Goal: Complete application form

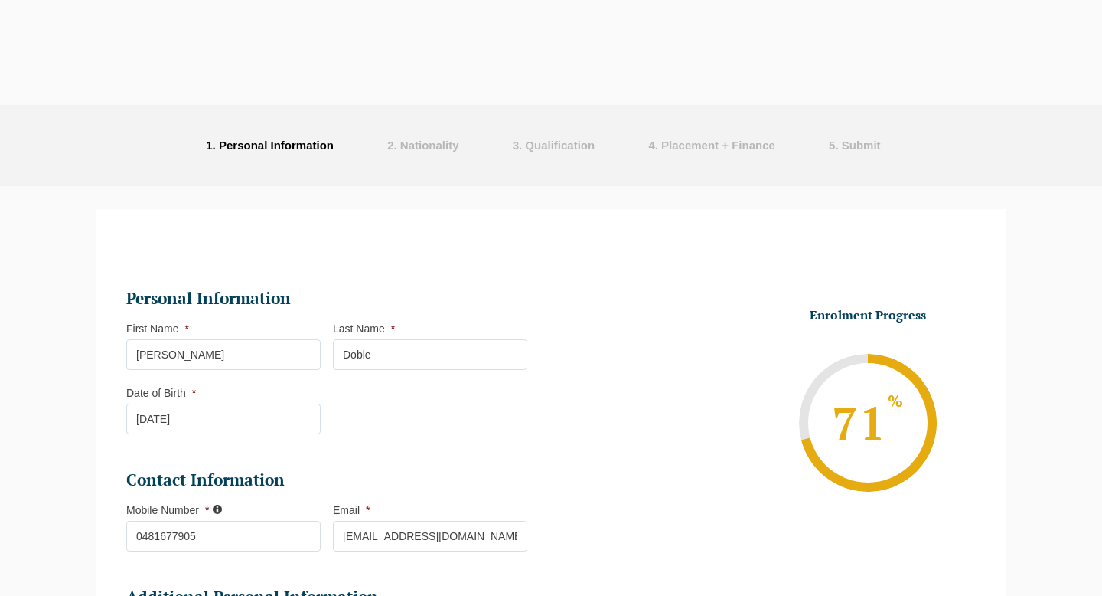
select select "Online Part Time Learning"
select select "National ([GEOGRAPHIC_DATA]/[GEOGRAPHIC_DATA], [GEOGRAPHIC_DATA], [GEOGRAPHIC_D…"
select select
select select "[DATE] ([DATE] to [DATE])"
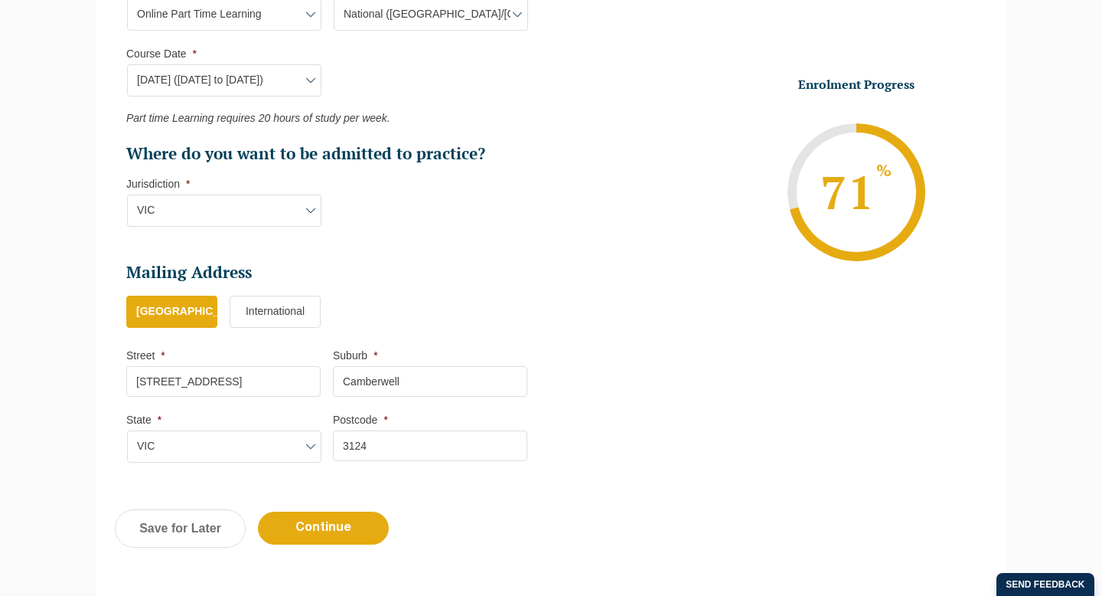
scroll to position [1021, 0]
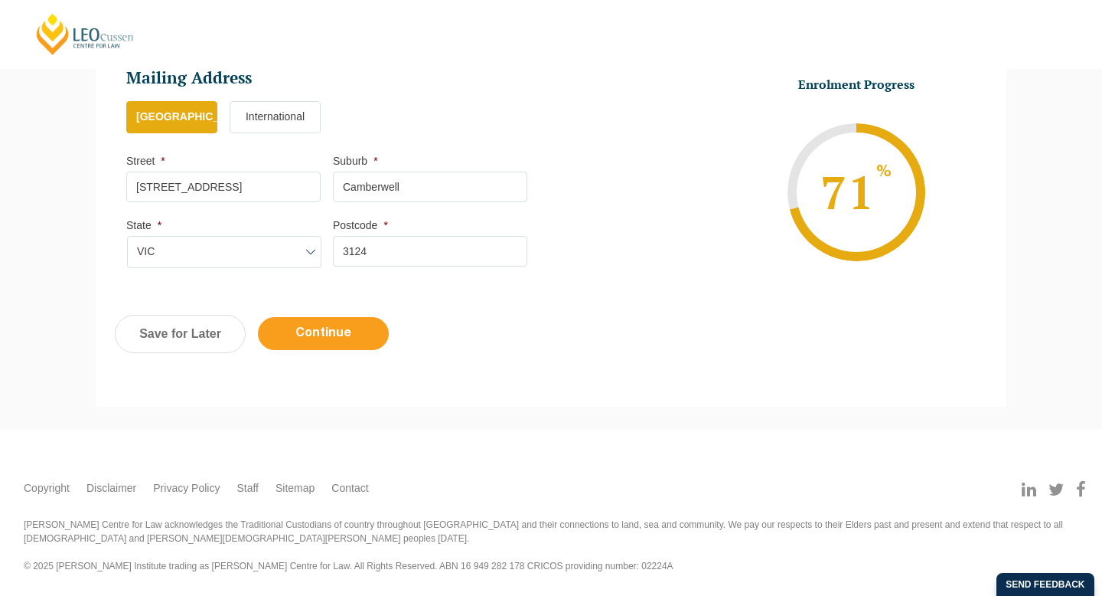
click at [361, 324] on input "Continue" at bounding box center [323, 333] width 131 height 33
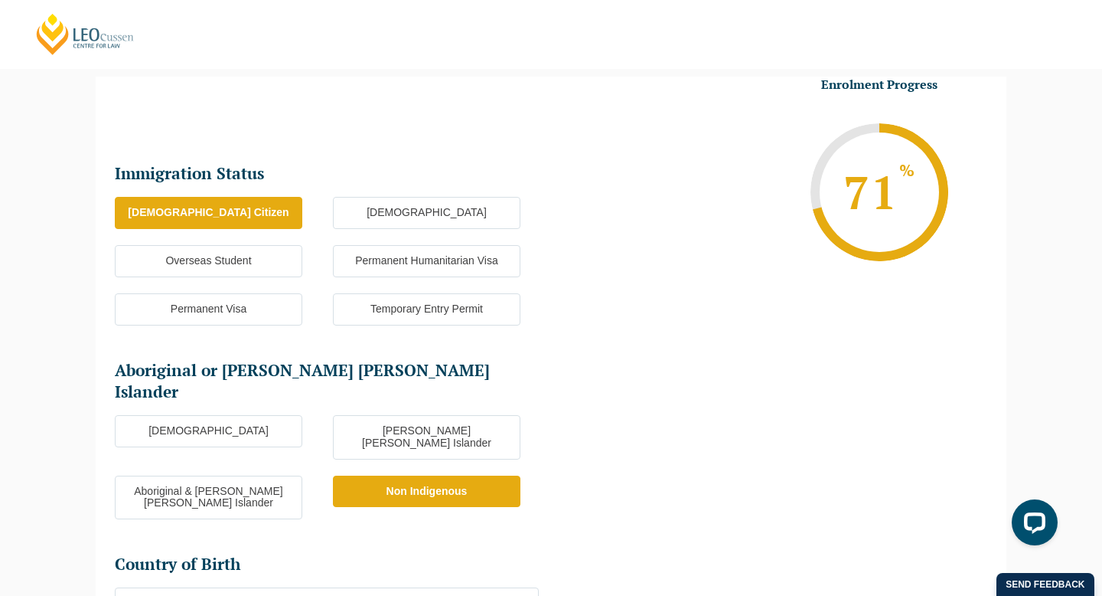
scroll to position [572, 0]
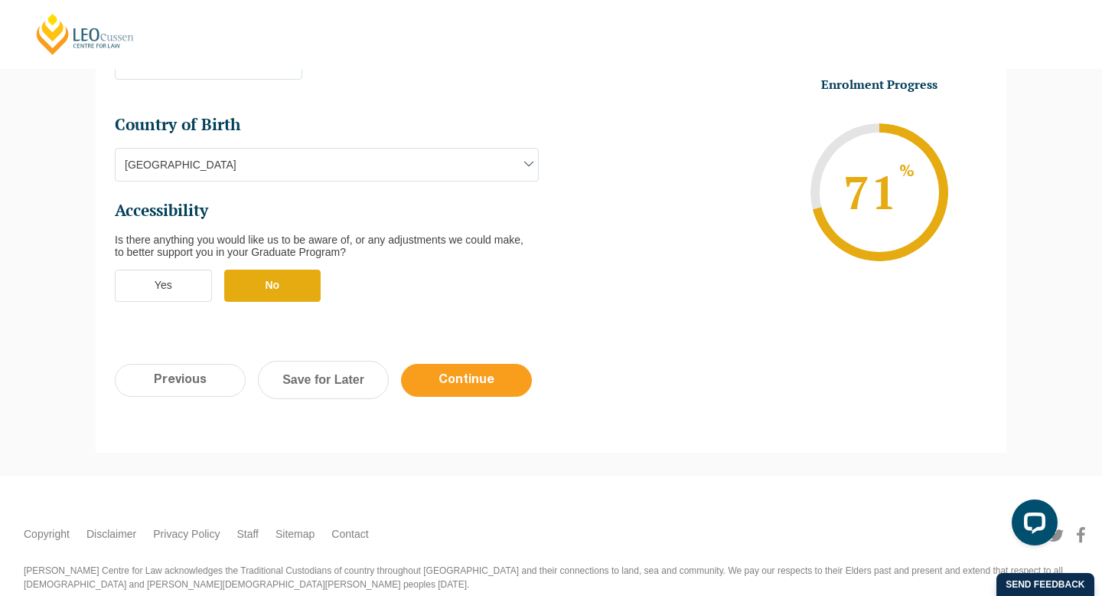
click at [440, 364] on input "Continue" at bounding box center [466, 380] width 131 height 33
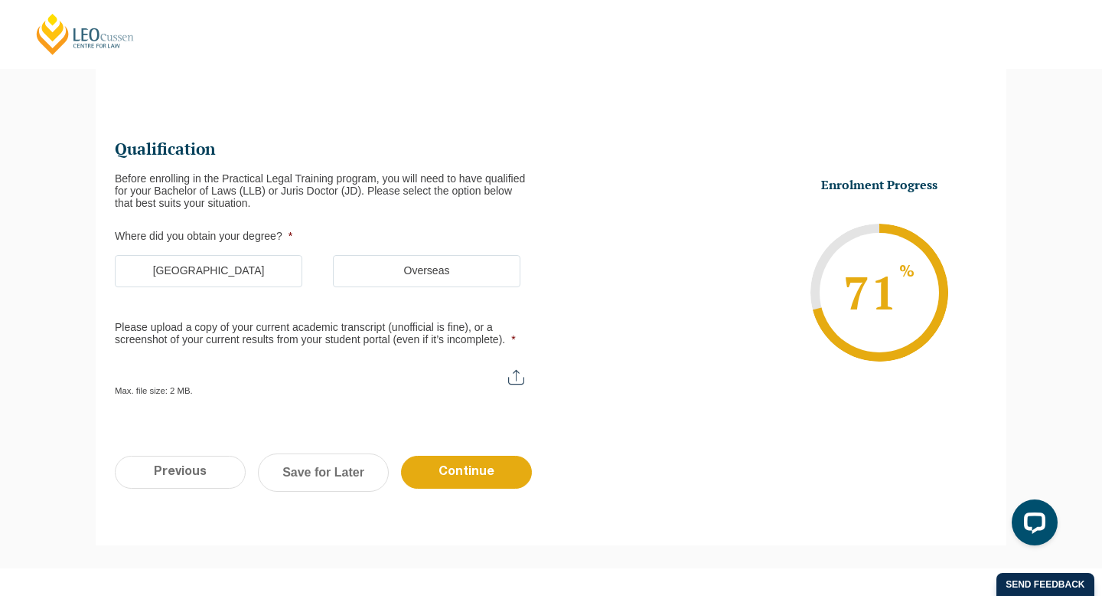
scroll to position [132, 0]
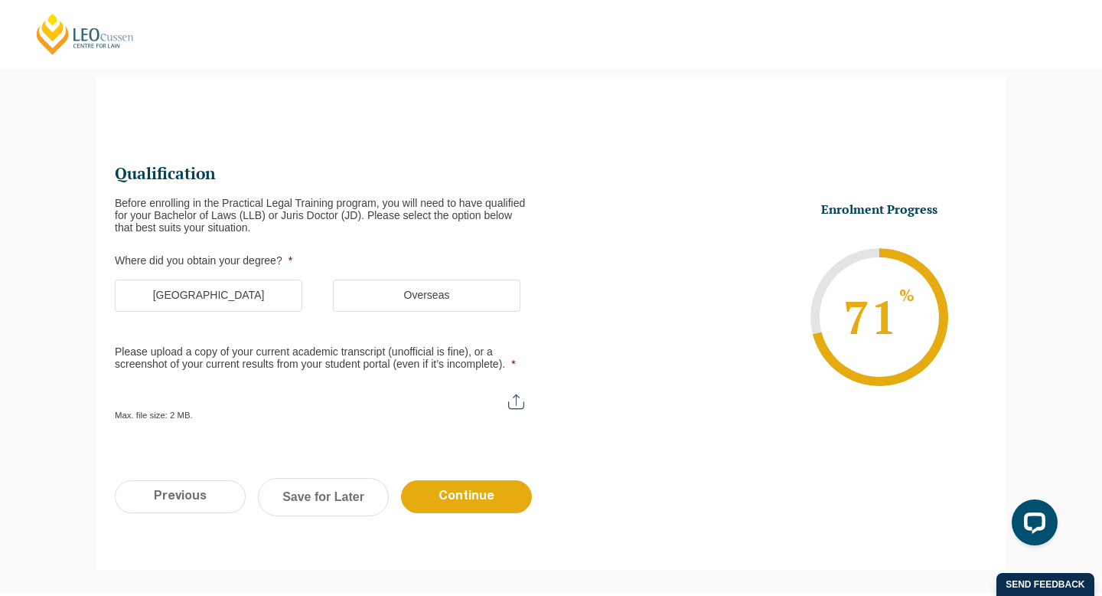
click at [269, 301] on label "[GEOGRAPHIC_DATA]" at bounding box center [209, 295] width 188 height 32
click at [0, 0] on input "[GEOGRAPHIC_DATA]" at bounding box center [0, 0] width 0 height 0
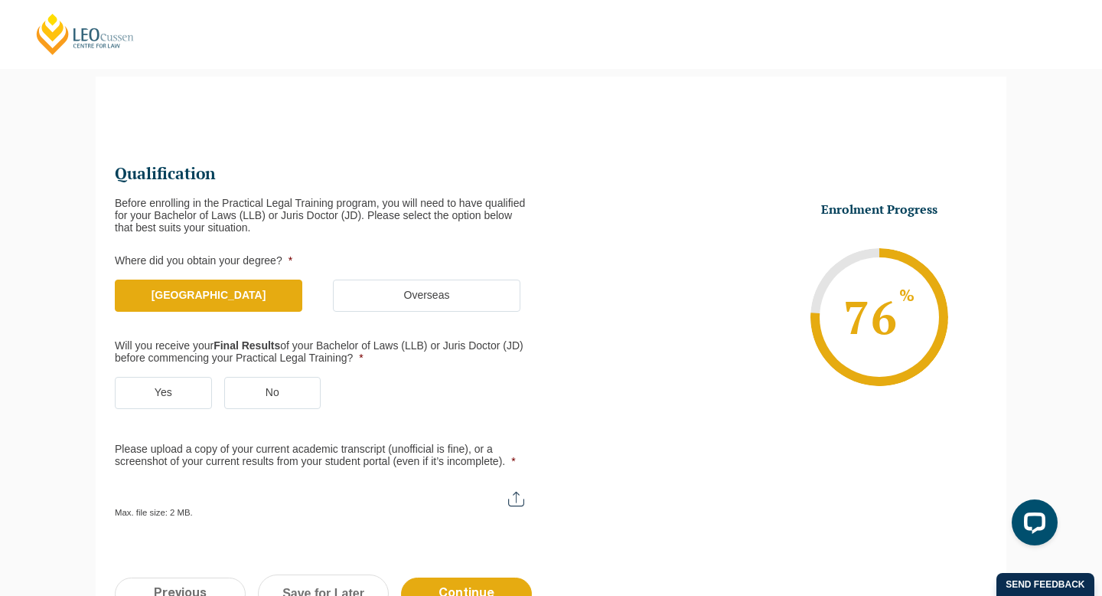
click at [181, 402] on label "Yes" at bounding box center [163, 393] width 97 height 32
click at [0, 0] on input "Yes" at bounding box center [0, 0] width 0 height 0
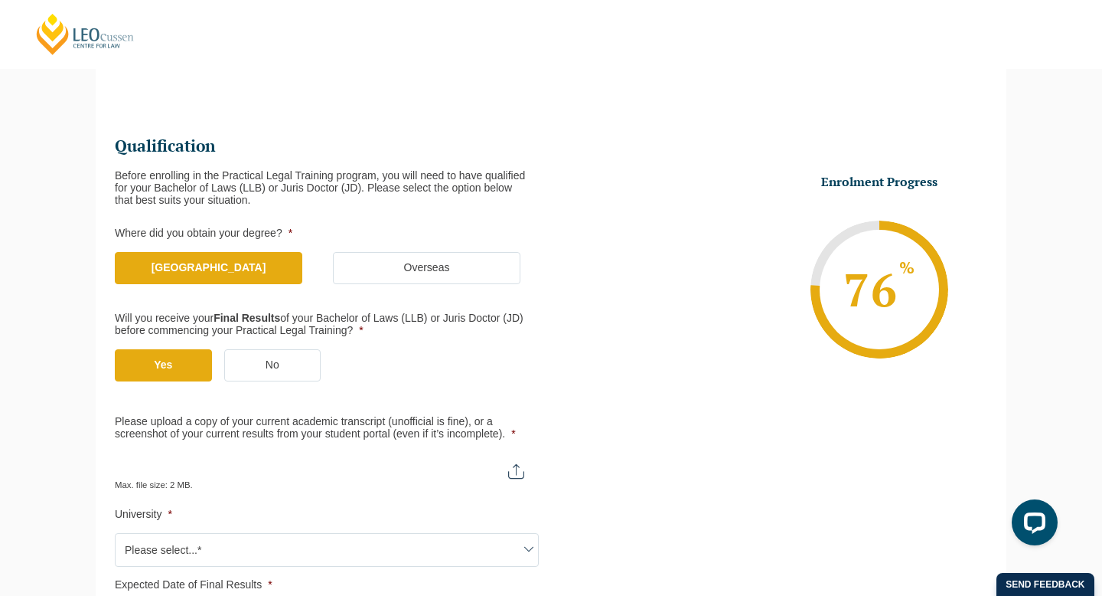
scroll to position [176, 0]
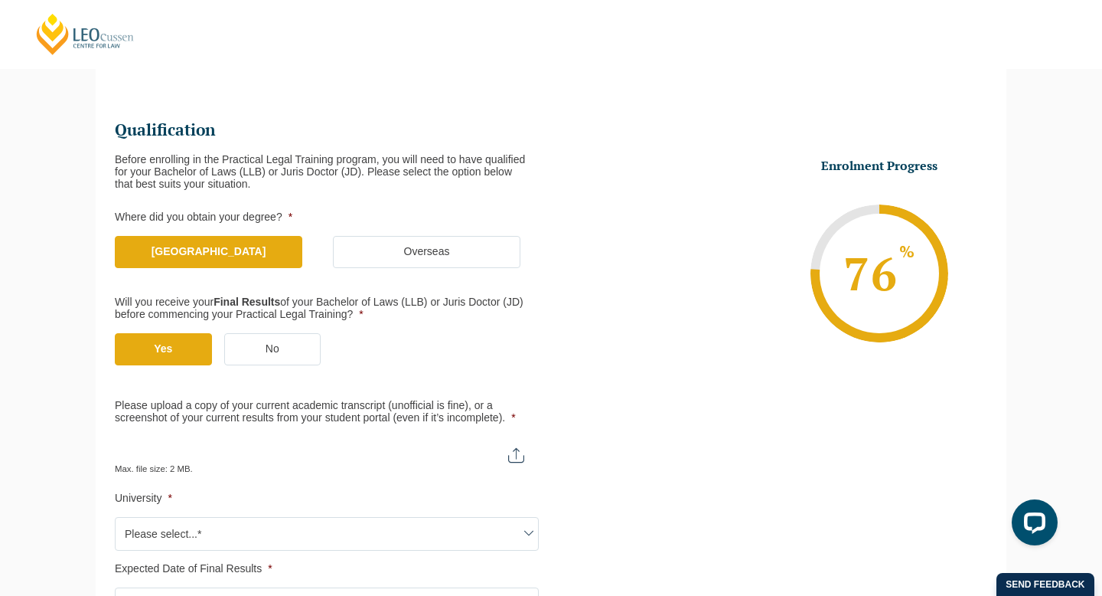
click at [302, 461] on input "Please upload a copy of your current academic transcript (unofficial is fine), …" at bounding box center [327, 449] width 424 height 26
type input "C:\fakepath\[PERSON_NAME] Transcript.pdf"
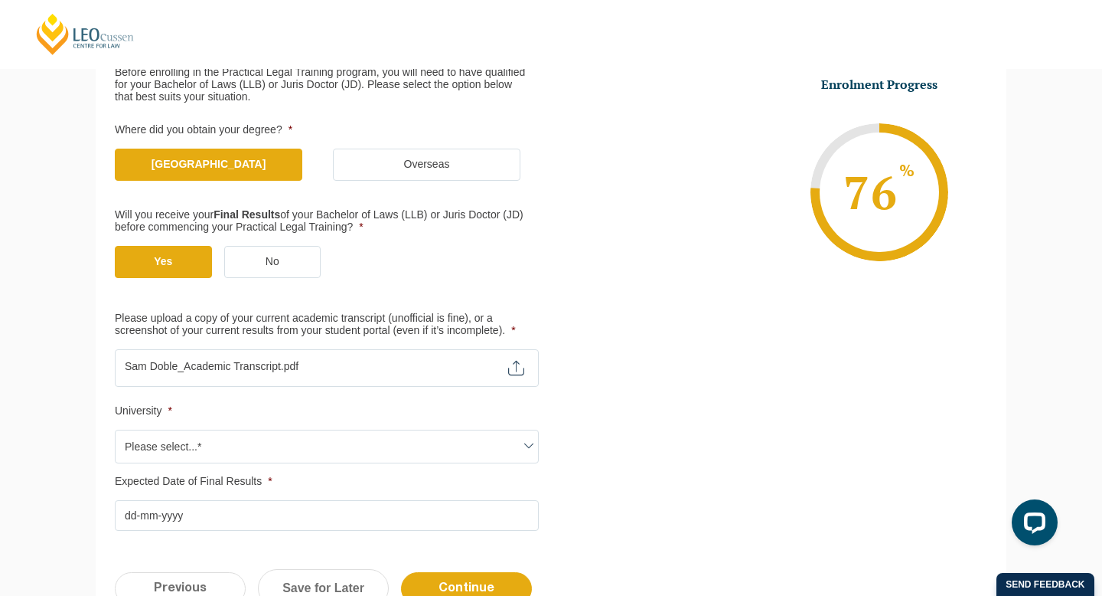
scroll to position [279, 0]
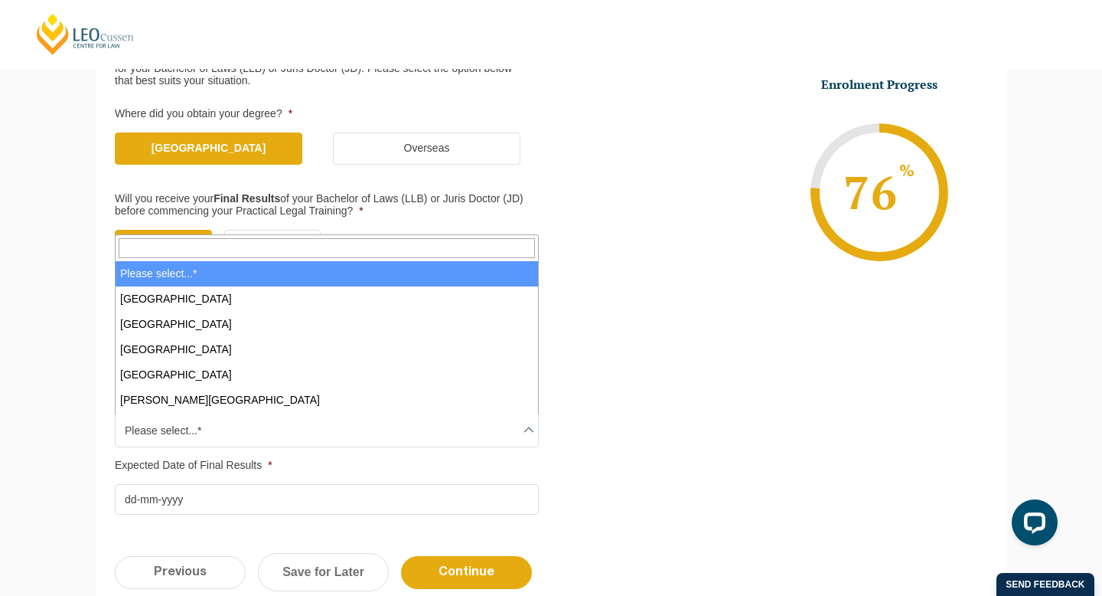
click at [312, 429] on span "Please select...*" at bounding box center [327, 430] width 423 height 32
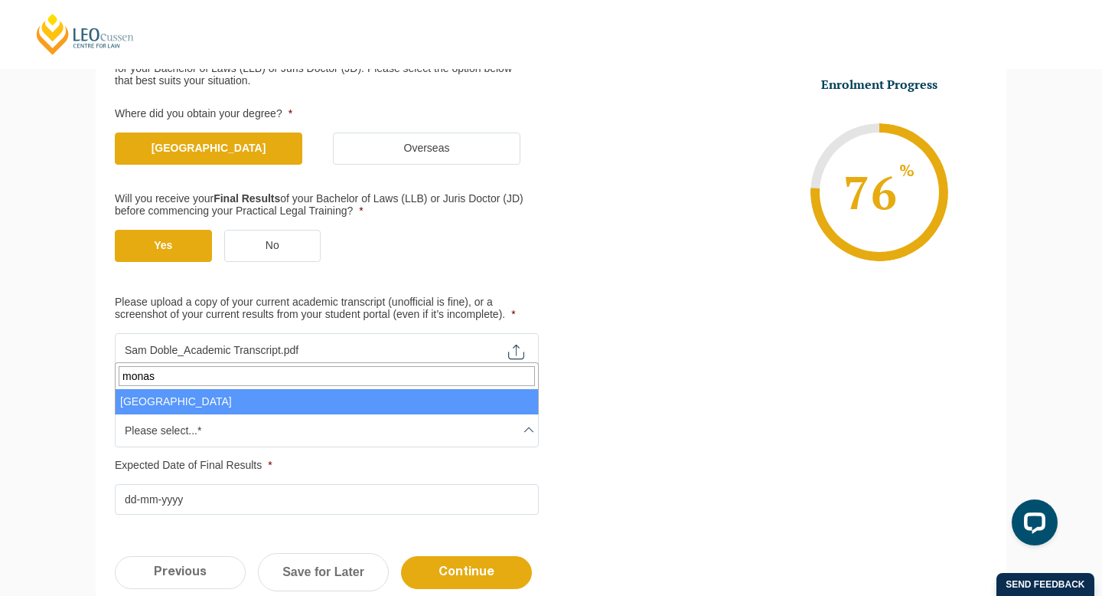
type input "monas"
select select "[GEOGRAPHIC_DATA]"
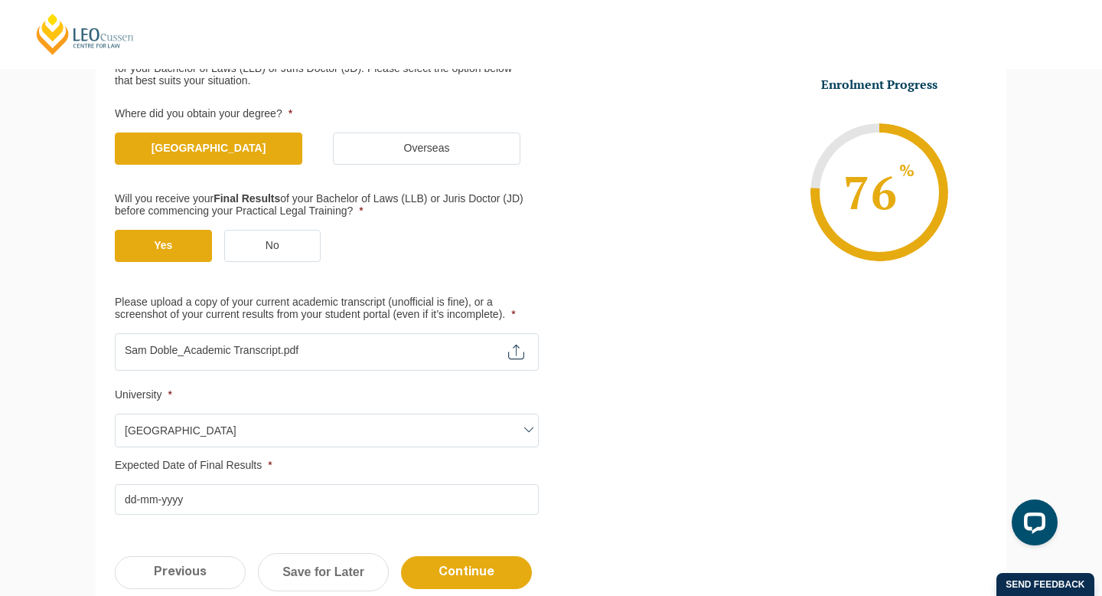
click at [250, 499] on input "Expected Date of Final Results *" at bounding box center [327, 499] width 424 height 31
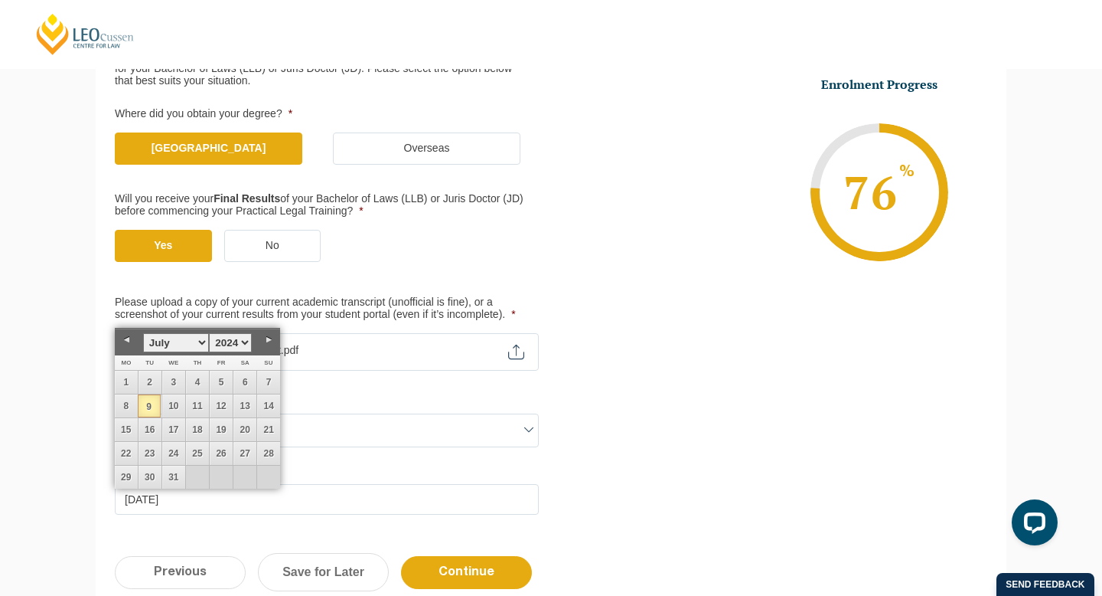
type input "[DATE]"
click at [624, 511] on ul "Qualification Before enrolling in the Practical Legal Training program, you wil…" at bounding box center [551, 264] width 873 height 501
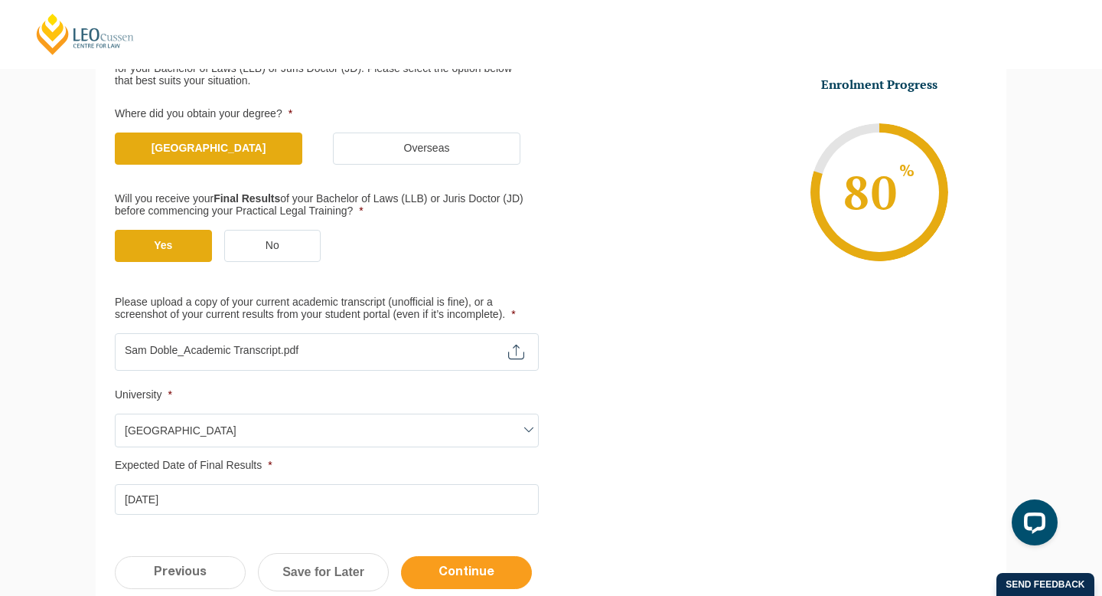
click at [489, 573] on input "Continue" at bounding box center [466, 572] width 131 height 33
